Goal: Transaction & Acquisition: Purchase product/service

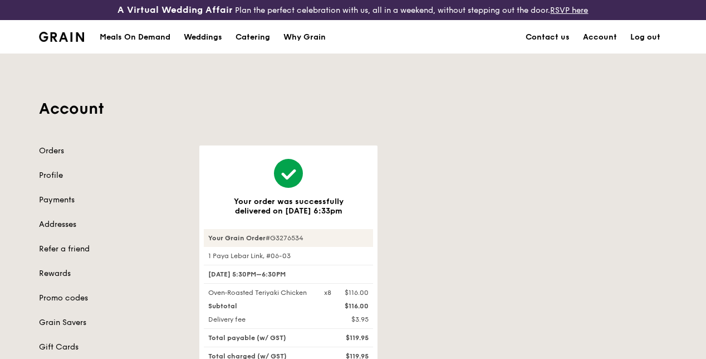
click at [591, 165] on div "Your order was successfully delivered on [DATE] 6:33pm Your Grain Order #G32765…" at bounding box center [433, 306] width 481 height 322
drag, startPoint x: 568, startPoint y: 161, endPoint x: 551, endPoint y: 161, distance: 16.7
click at [568, 161] on div "Your order was successfully delivered on [DATE] 6:33pm Your Grain Order #G32765…" at bounding box center [433, 306] width 481 height 322
click at [116, 51] on div "Meals On Demand" at bounding box center [135, 37] width 71 height 33
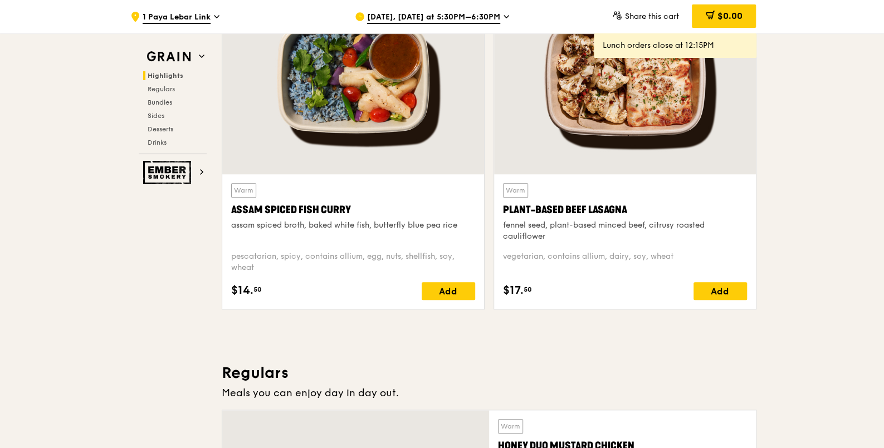
scroll to position [376, 0]
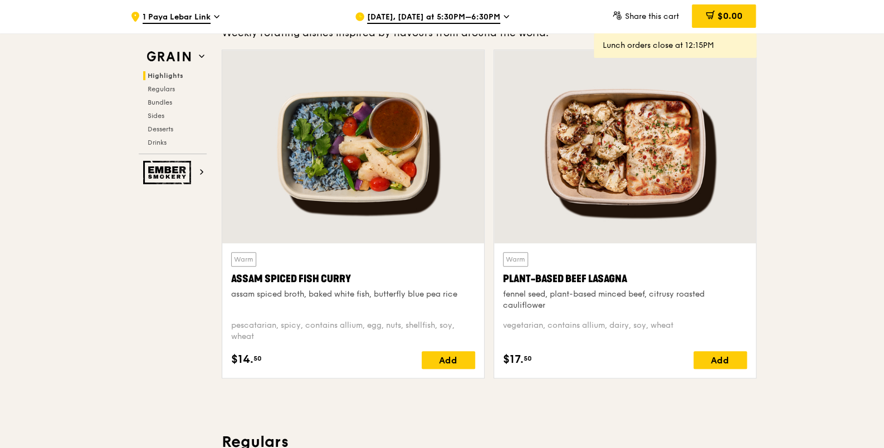
drag, startPoint x: 800, startPoint y: 111, endPoint x: 790, endPoint y: 124, distance: 15.9
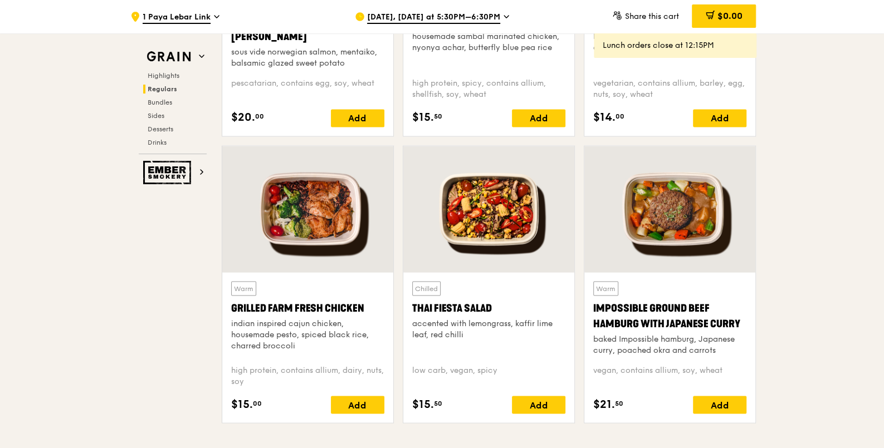
scroll to position [1281, 0]
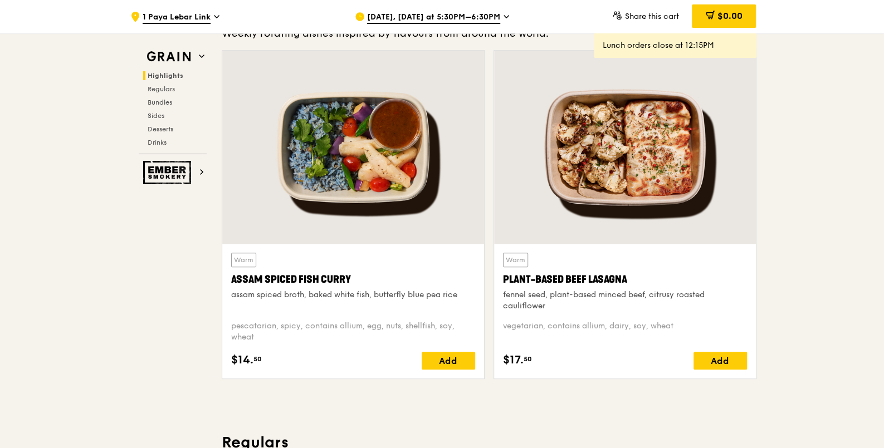
scroll to position [376, 0]
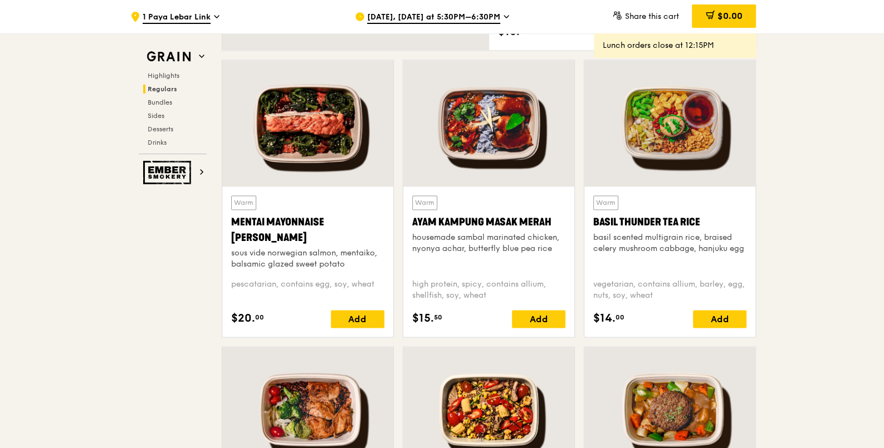
scroll to position [932, 0]
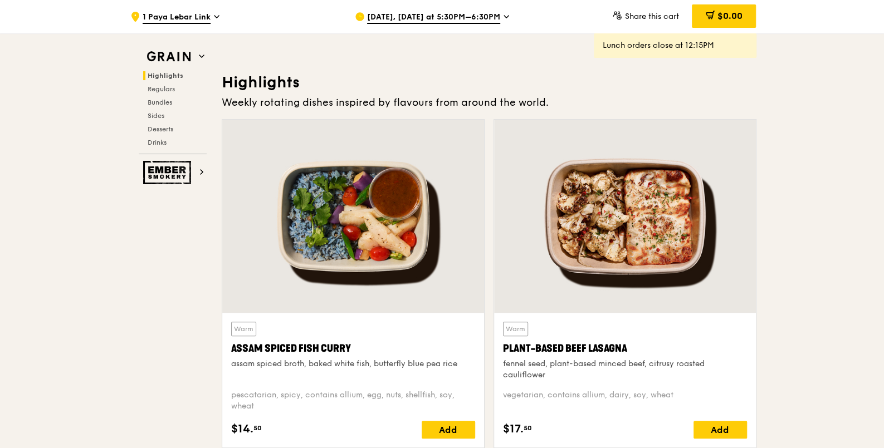
scroll to position [236, 0]
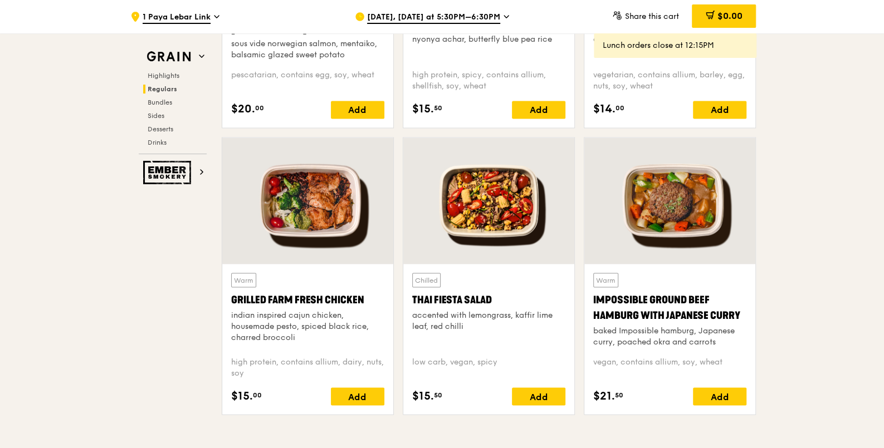
scroll to position [1281, 0]
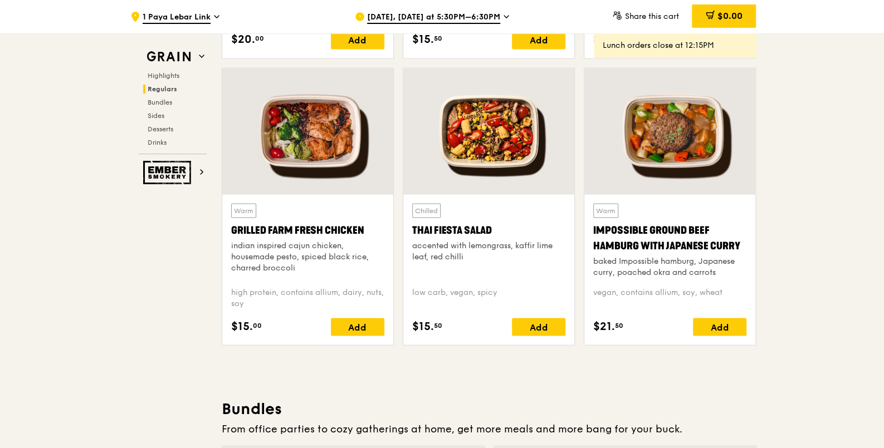
drag, startPoint x: 848, startPoint y: 256, endPoint x: 837, endPoint y: 256, distance: 10.6
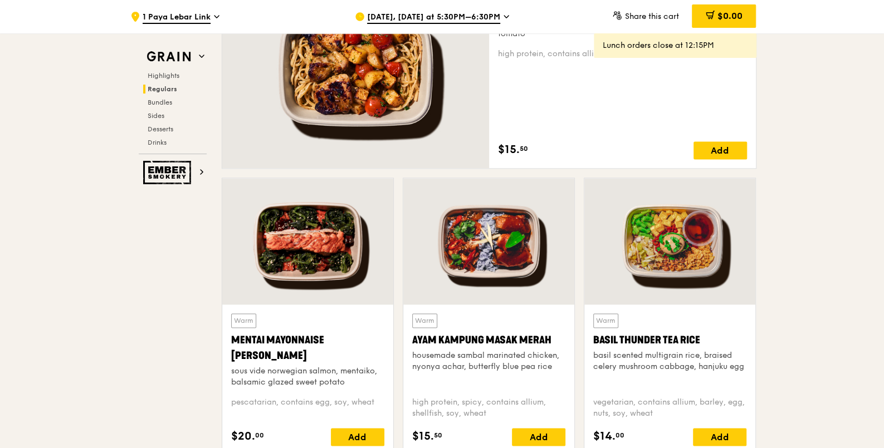
scroll to position [932, 0]
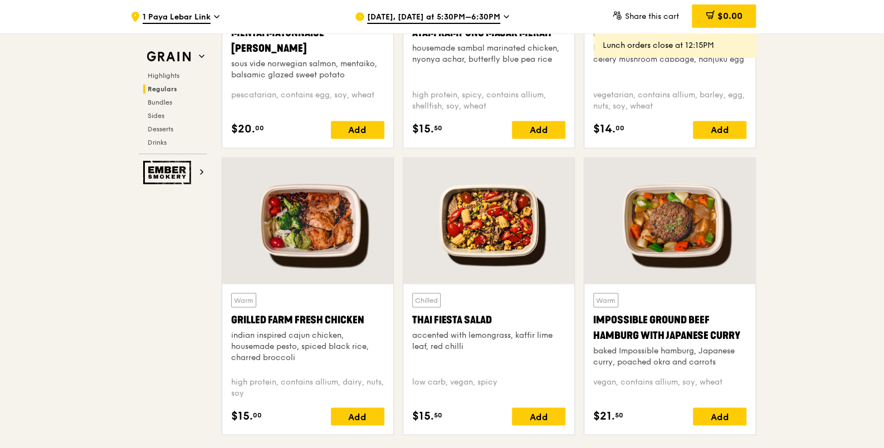
scroll to position [1281, 0]
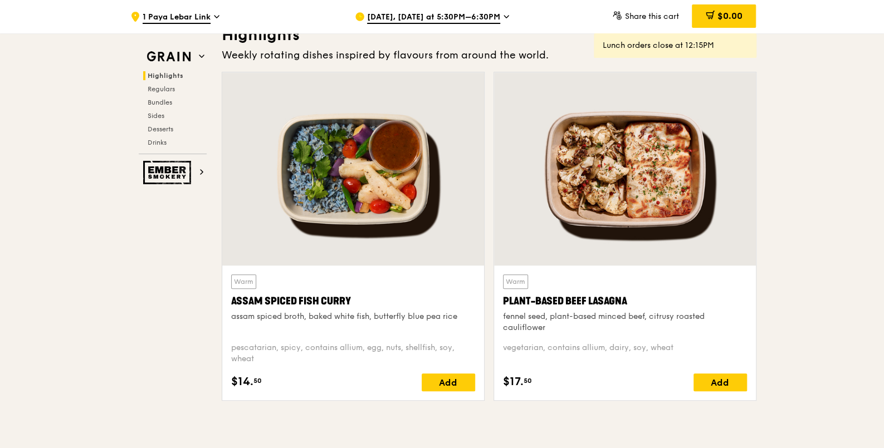
scroll to position [376, 0]
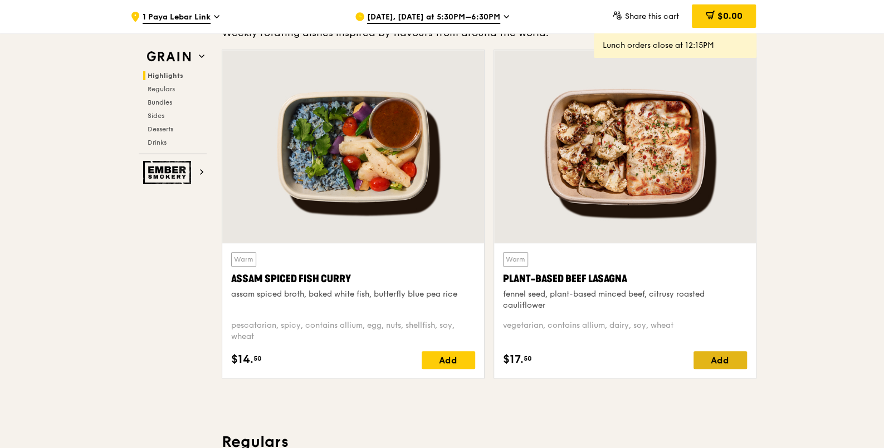
click at [705, 358] on div "Add" at bounding box center [719, 360] width 53 height 18
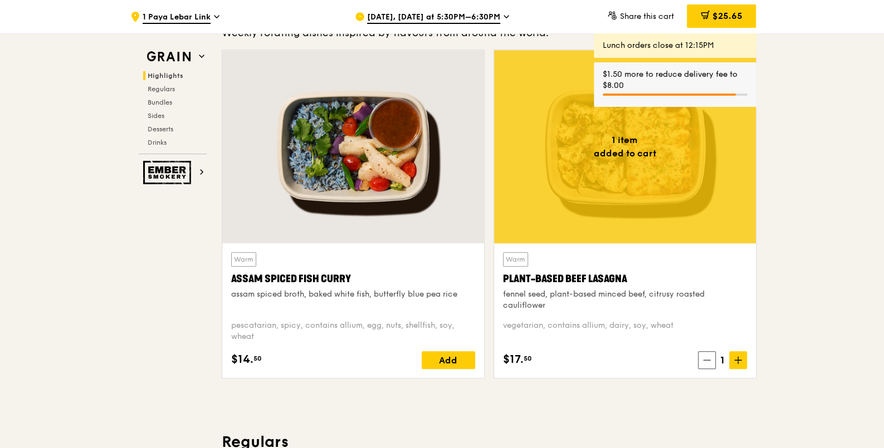
click at [705, 358] on div "Warm Plant-Based Beef Lasagna fennel seed, plant-based minced beef, citrusy roa…" at bounding box center [625, 310] width 262 height 135
click at [705, 358] on icon at bounding box center [738, 360] width 8 height 8
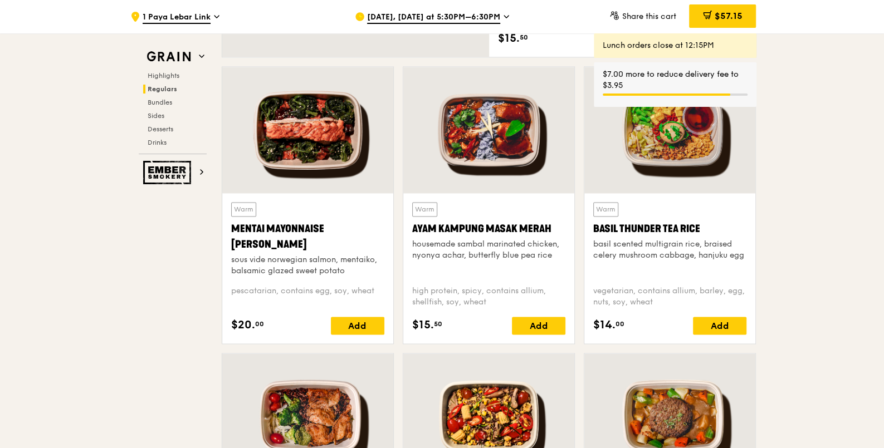
scroll to position [1002, 0]
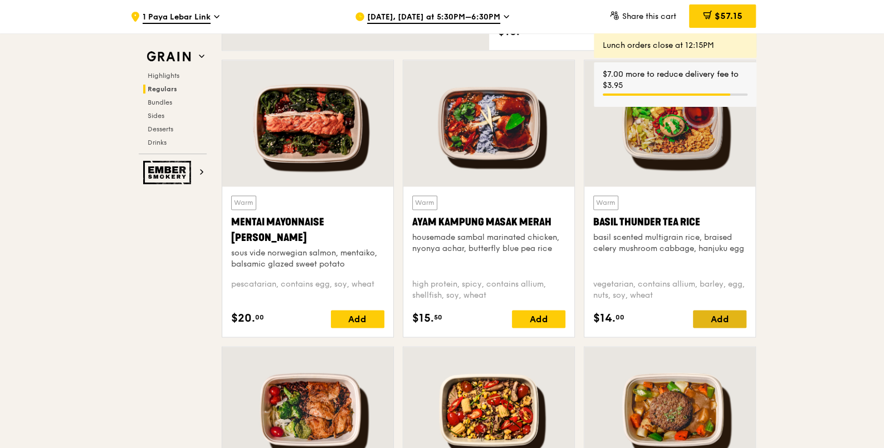
click at [705, 326] on div "Add" at bounding box center [719, 319] width 53 height 18
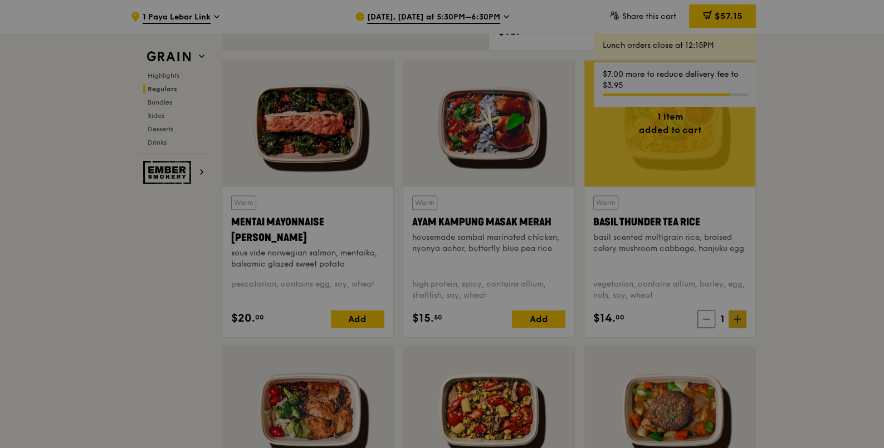
click at [705, 320] on div at bounding box center [442, 224] width 884 height 448
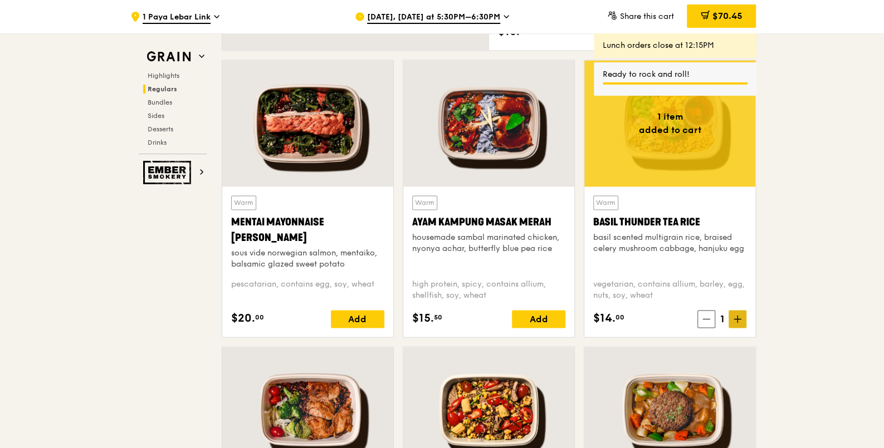
click at [705, 322] on icon at bounding box center [737, 319] width 8 height 8
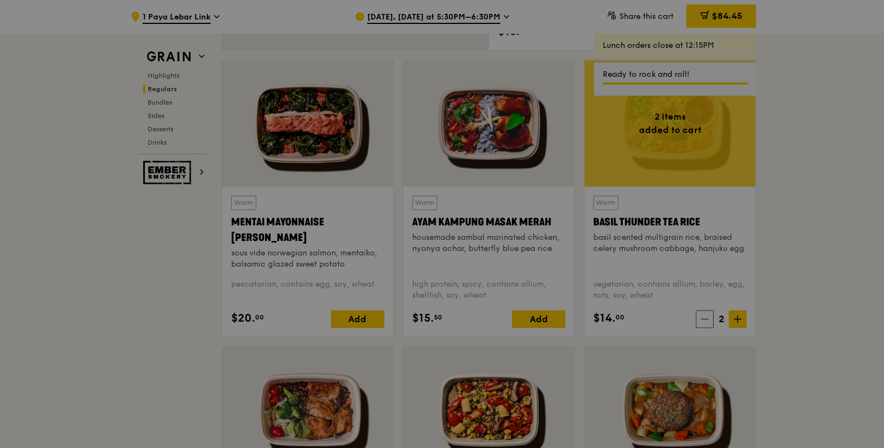
click at [705, 308] on div at bounding box center [442, 224] width 884 height 448
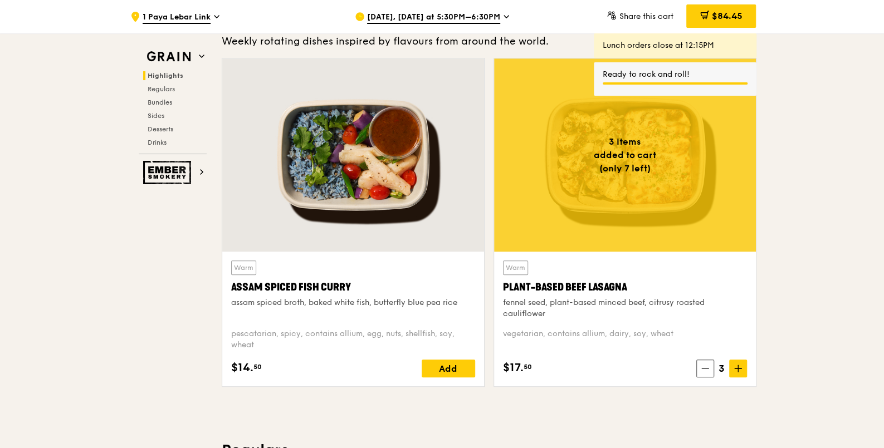
scroll to position [306, 0]
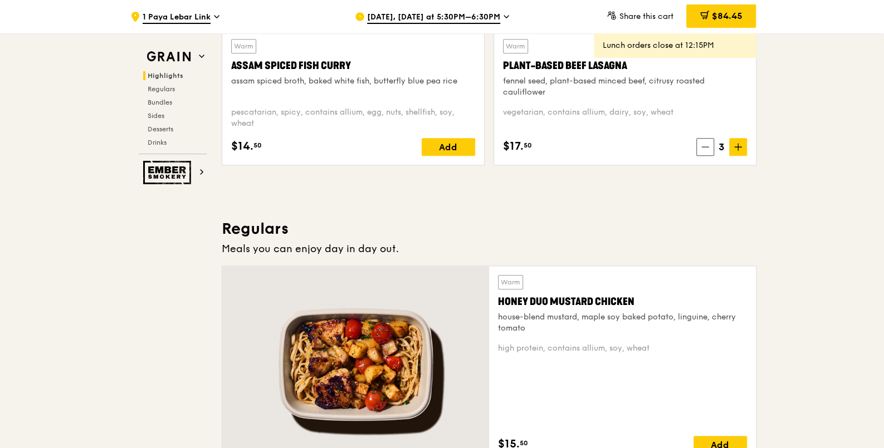
scroll to position [862, 0]
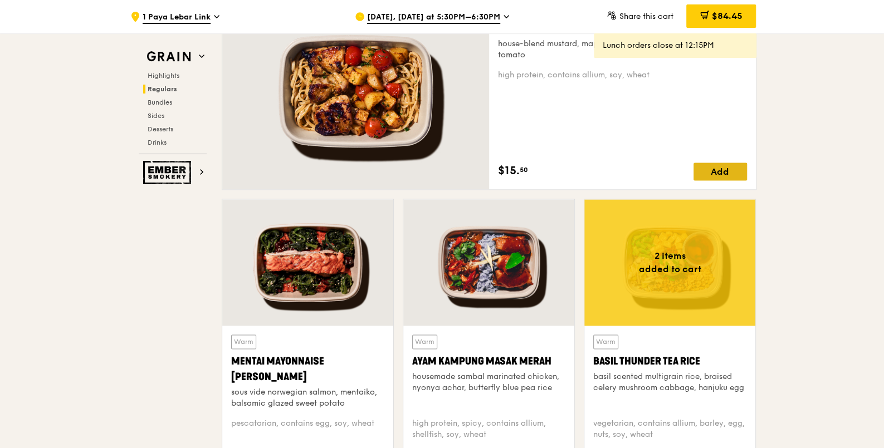
click at [705, 168] on div "Add" at bounding box center [719, 172] width 53 height 18
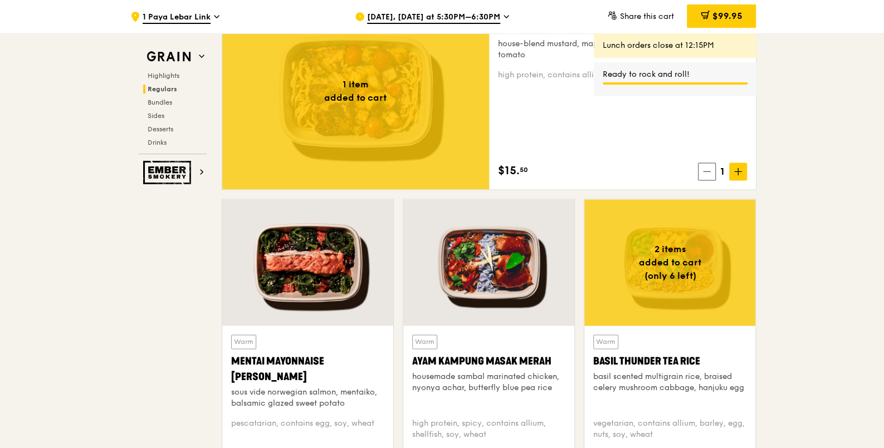
click at [705, 170] on span at bounding box center [738, 172] width 18 height 18
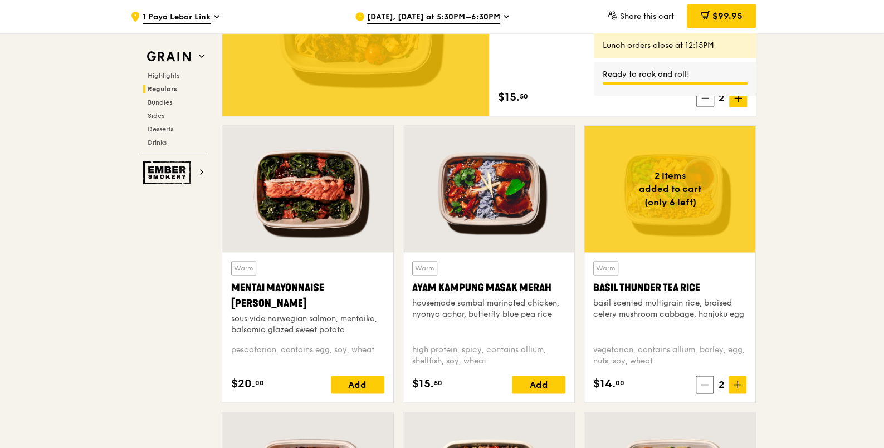
scroll to position [1002, 0]
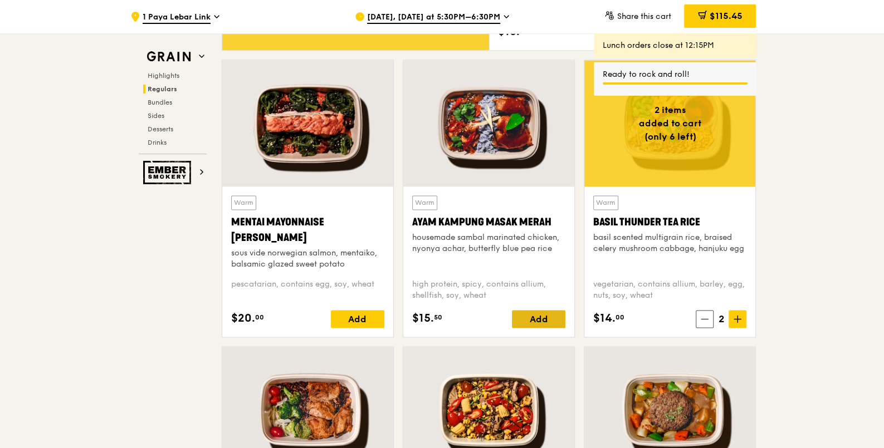
click at [550, 318] on div "Add" at bounding box center [538, 319] width 53 height 18
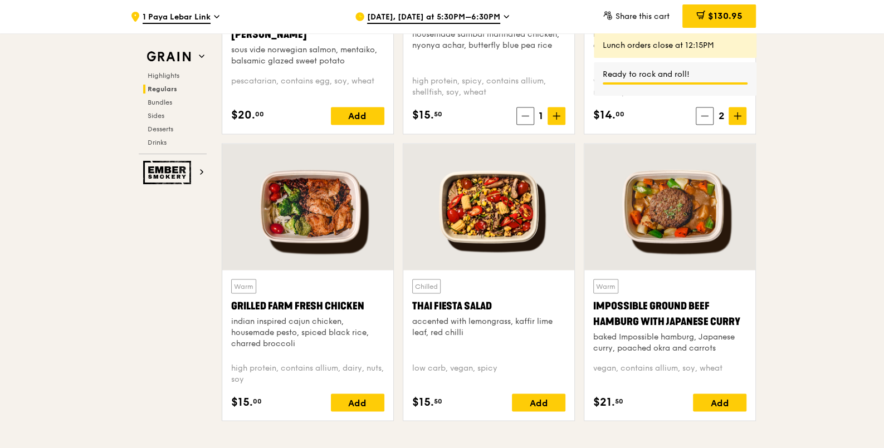
scroll to position [1211, 0]
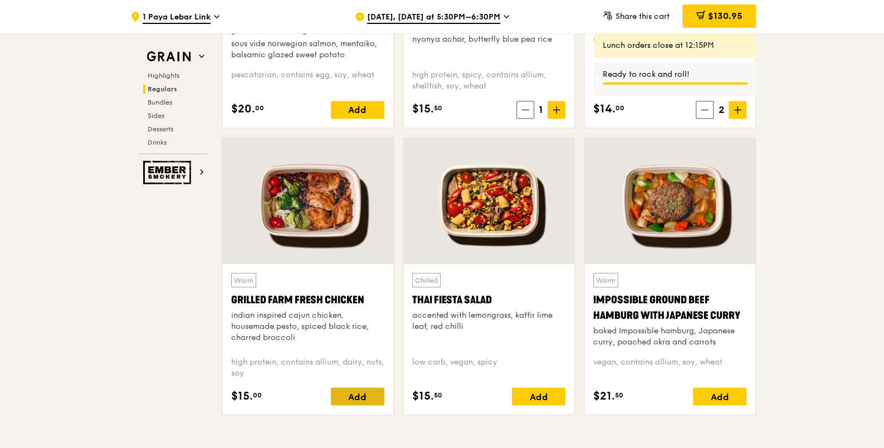
click at [357, 358] on div "Add" at bounding box center [357, 397] width 53 height 18
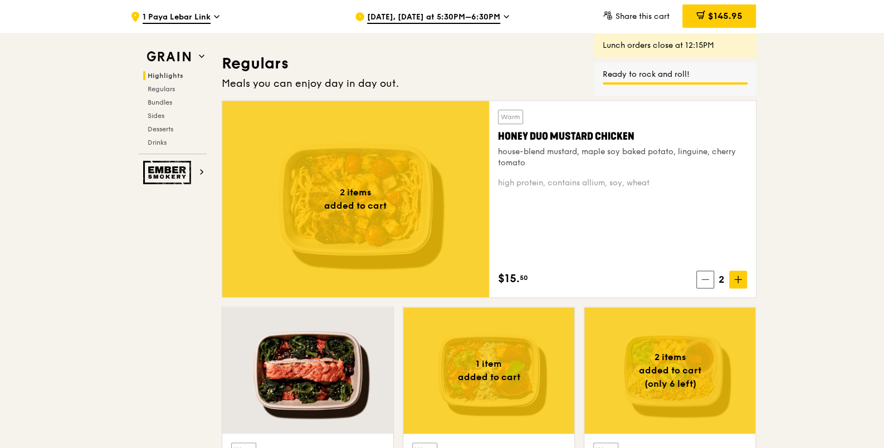
scroll to position [724, 0]
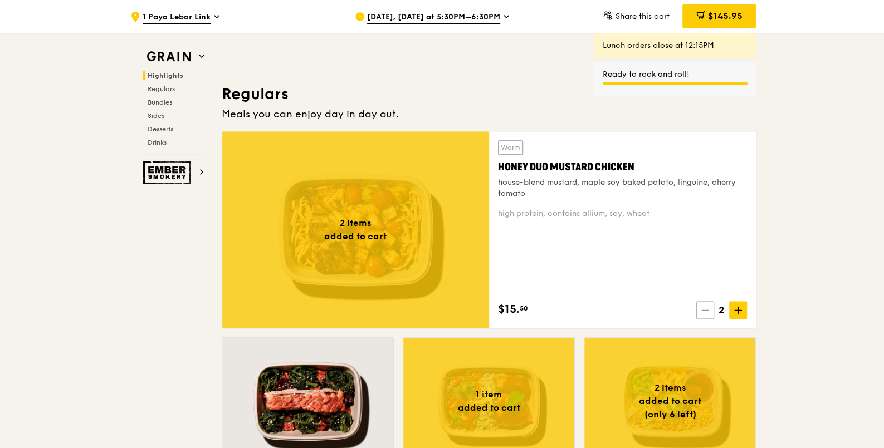
click at [701, 310] on icon at bounding box center [705, 310] width 8 height 8
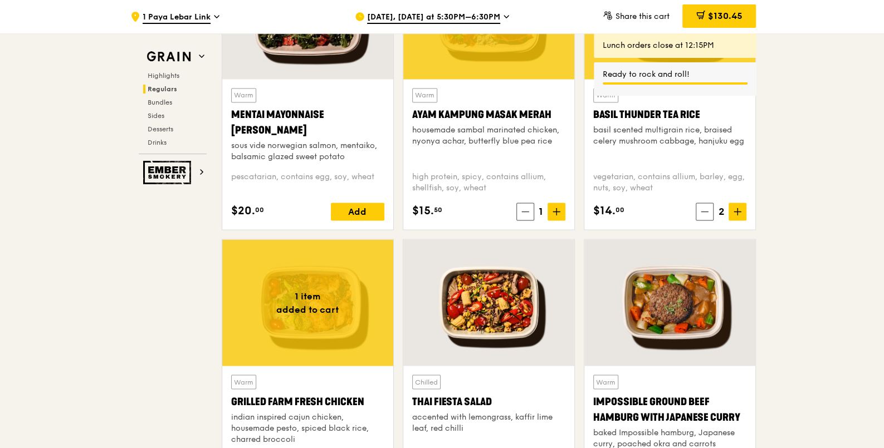
scroll to position [1141, 0]
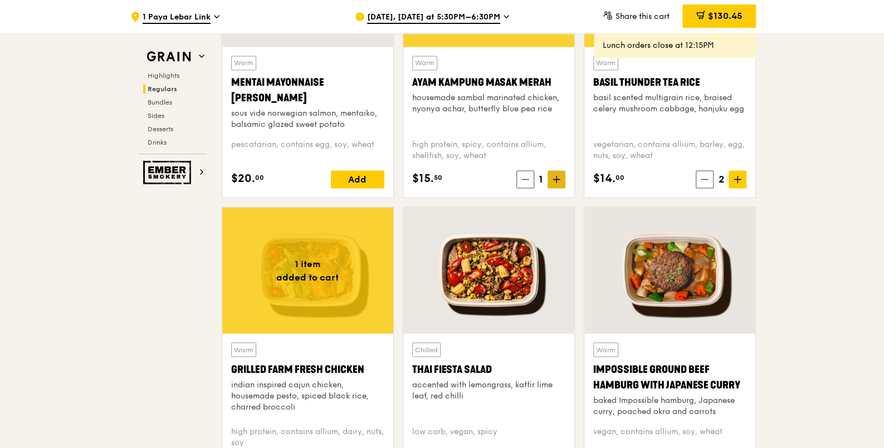
click at [551, 182] on span at bounding box center [556, 179] width 18 height 18
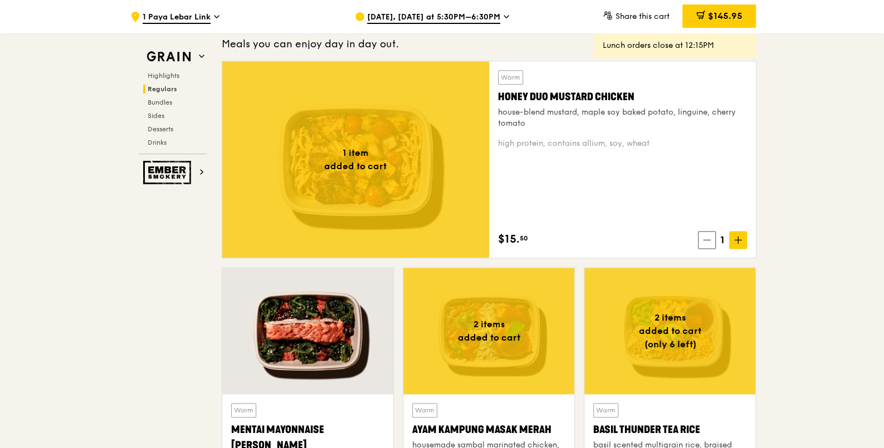
scroll to position [585, 0]
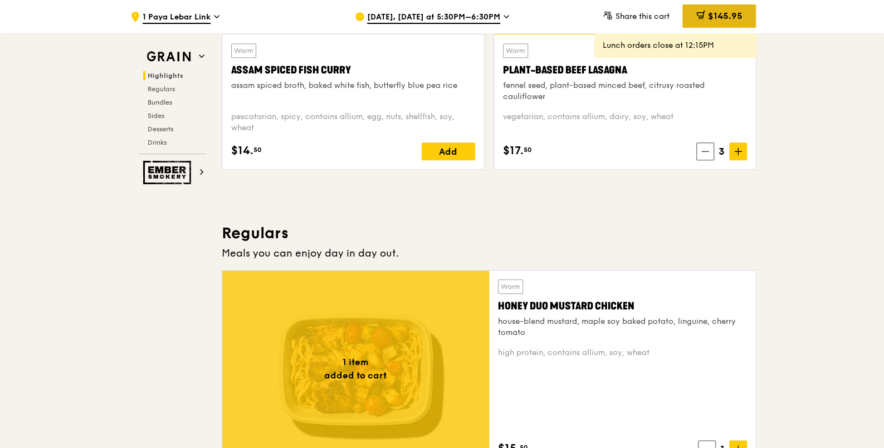
click at [705, 8] on div "$145.95" at bounding box center [718, 15] width 73 height 23
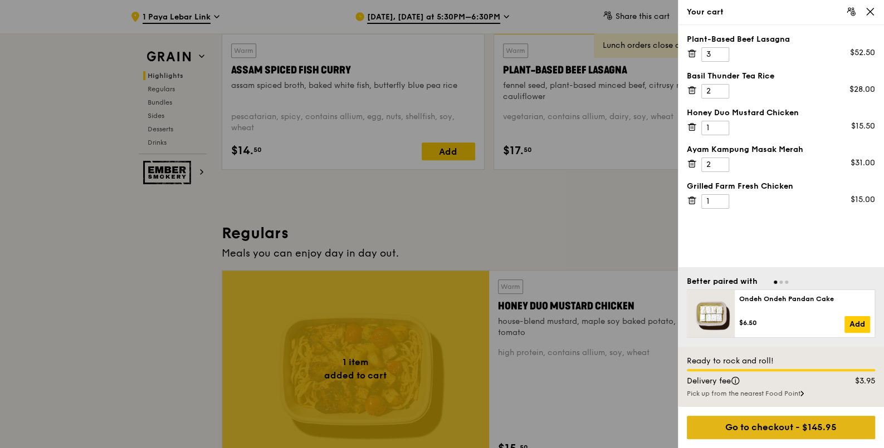
click at [705, 358] on div "Go to checkout - $145.95" at bounding box center [780, 427] width 188 height 23
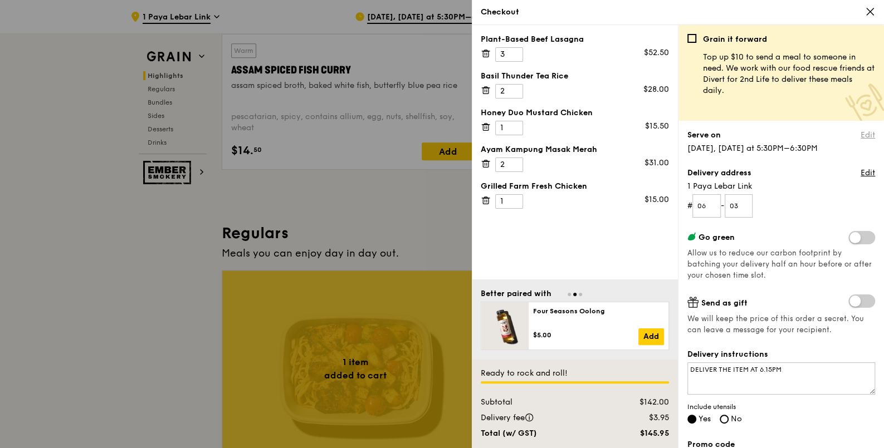
click at [705, 134] on link "Edit" at bounding box center [867, 135] width 14 height 11
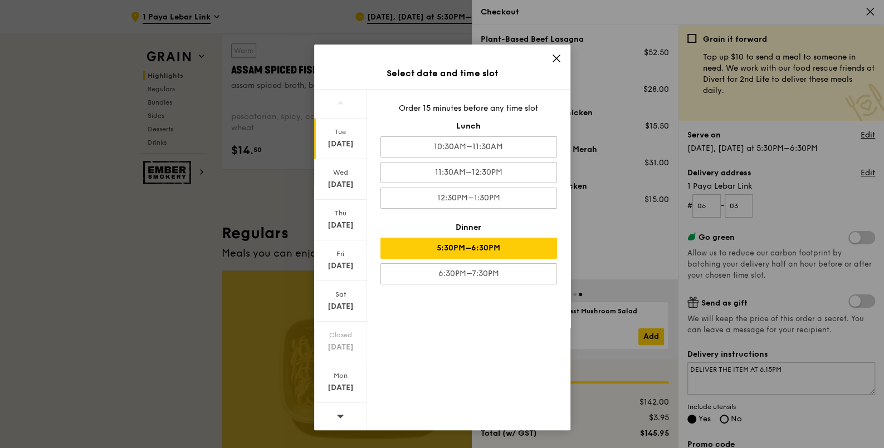
click at [559, 60] on icon at bounding box center [556, 58] width 10 height 10
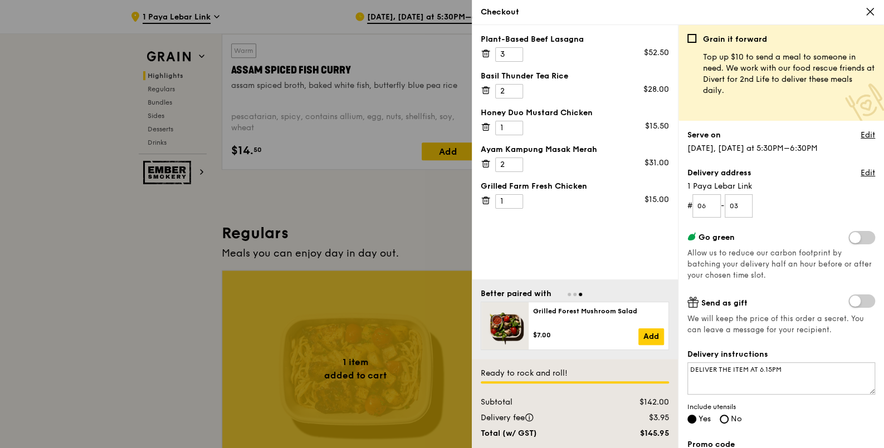
scroll to position [69, 0]
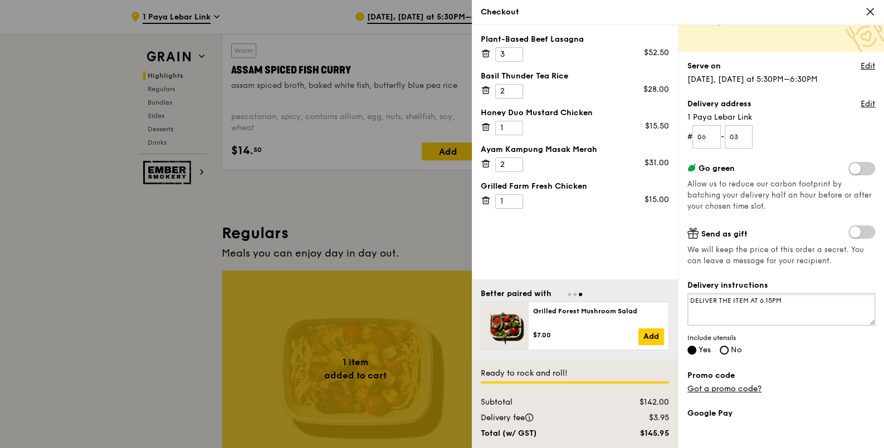
click at [705, 305] on textarea "DELIVER THE ITEM AT 6.15PM" at bounding box center [781, 309] width 188 height 32
drag, startPoint x: 751, startPoint y: 300, endPoint x: 827, endPoint y: 305, distance: 76.5
click at [705, 305] on textarea "DELIVER THE ITEM AT 6.15PM" at bounding box center [781, 309] width 188 height 32
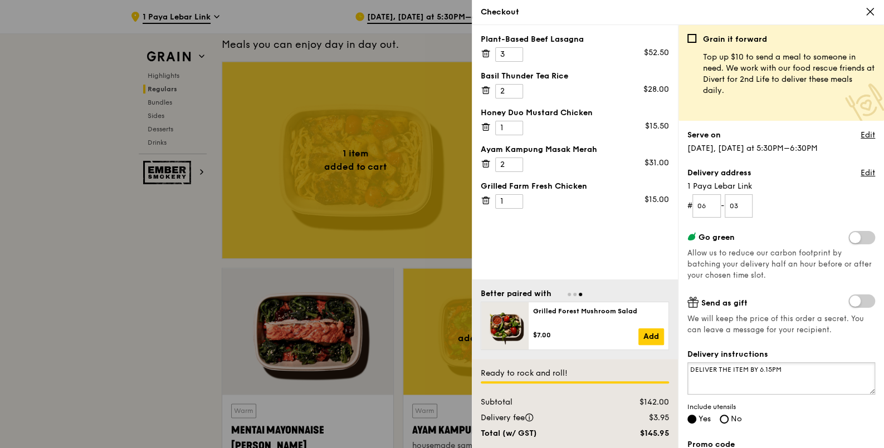
scroll to position [224, 0]
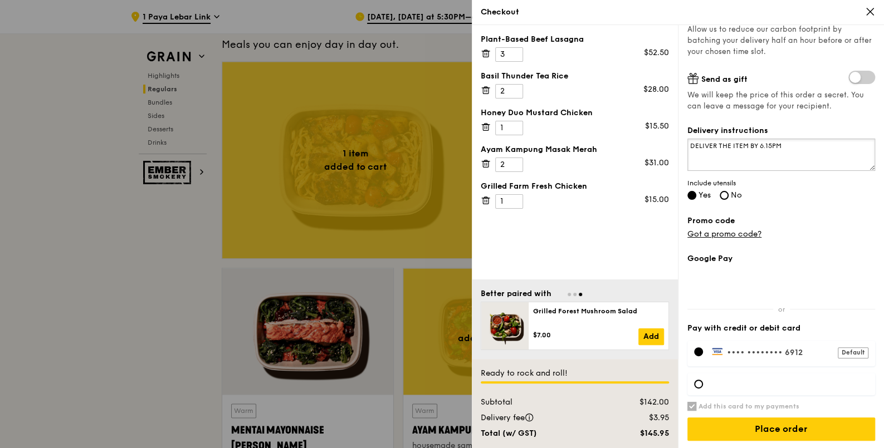
type textarea "DELIVER THE ITEM BY 6.15PM"
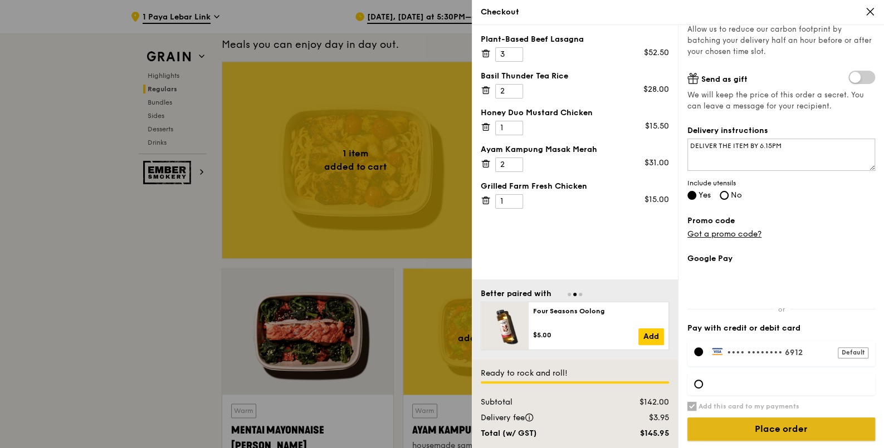
click at [705, 358] on input "Place order" at bounding box center [781, 429] width 188 height 23
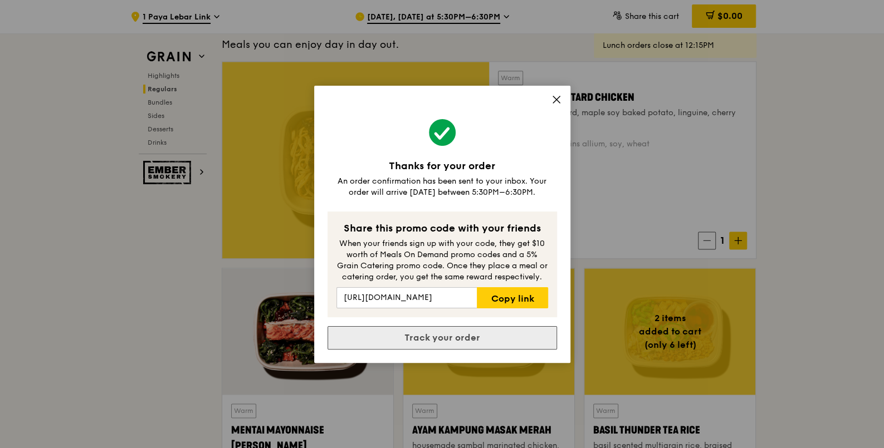
click at [434, 341] on link "Track your order" at bounding box center [441, 337] width 229 height 23
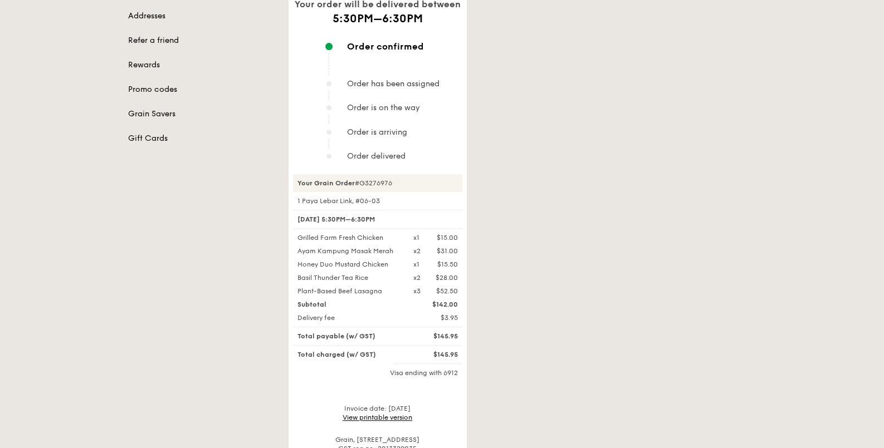
scroll to position [209, 0]
click at [705, 227] on div "Account Orders Profile Payments Addresses Refer a friend Rewards Promo codes Gr…" at bounding box center [442, 155] width 884 height 621
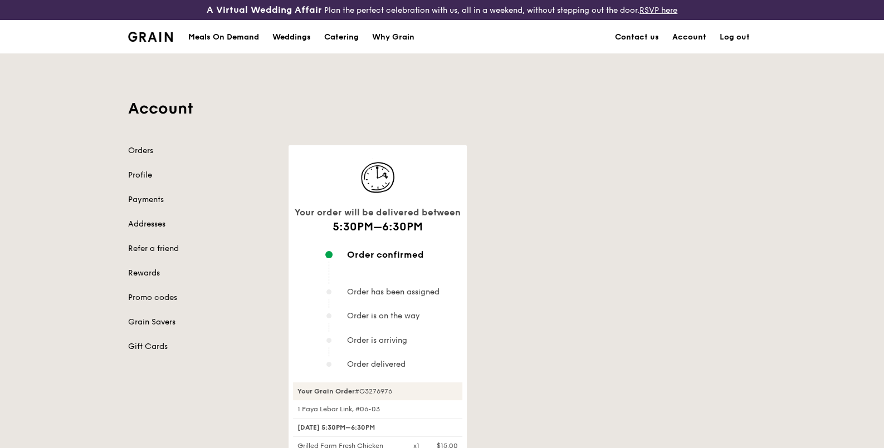
click at [150, 141] on div "Account Orders Profile Payments Addresses Refer a friend Rewards Promo codes Gr…" at bounding box center [441, 364] width 641 height 621
click at [144, 145] on link "Orders" at bounding box center [201, 150] width 147 height 11
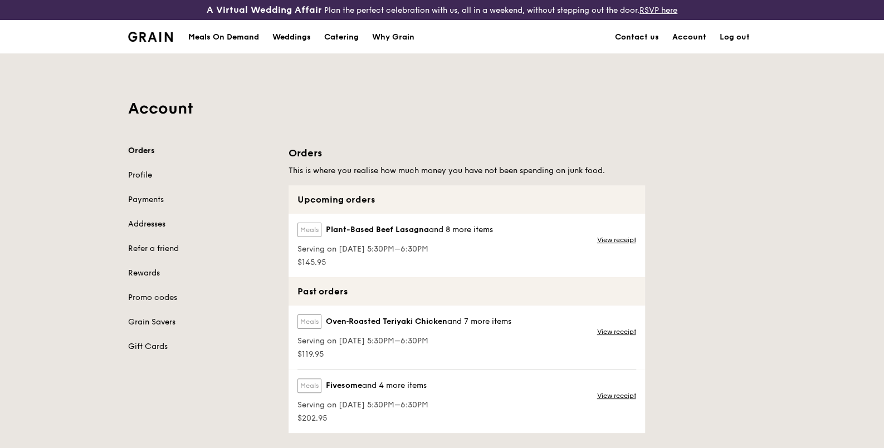
scroll to position [69, 0]
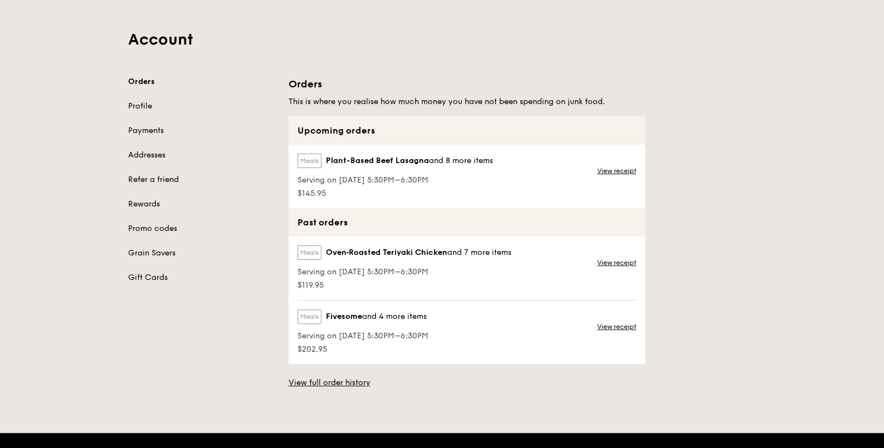
click at [705, 228] on div "Orders This is where you realise how much money you have not been spending on j…" at bounding box center [522, 232] width 481 height 312
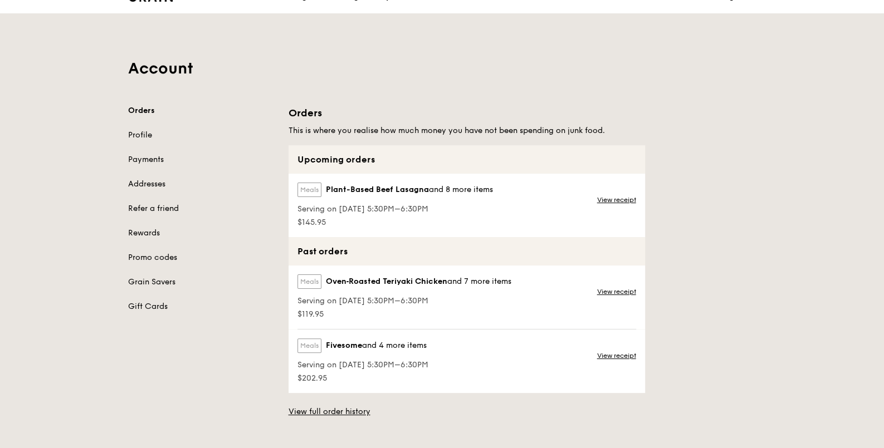
scroll to position [0, 0]
